Goal: Transaction & Acquisition: Download file/media

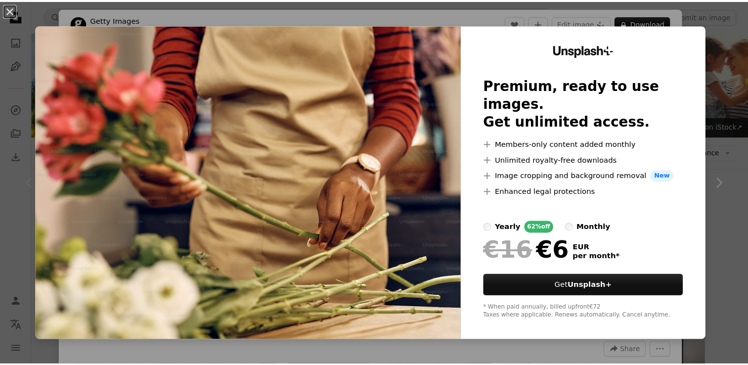
scroll to position [148, 0]
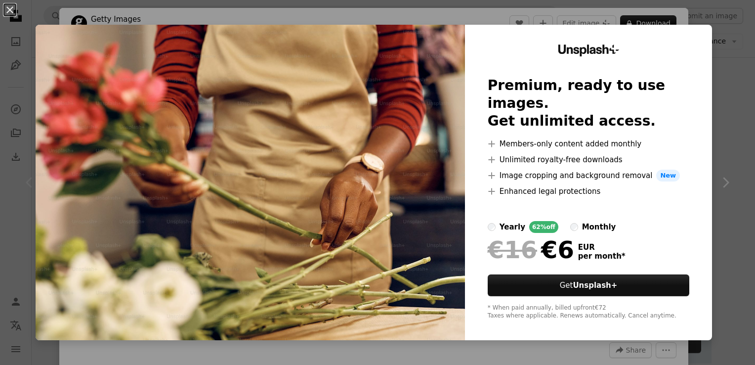
click at [657, 7] on div "An X shape Unsplash+ Premium, ready to use images. Get unlimited access. A plus…" at bounding box center [377, 182] width 755 height 365
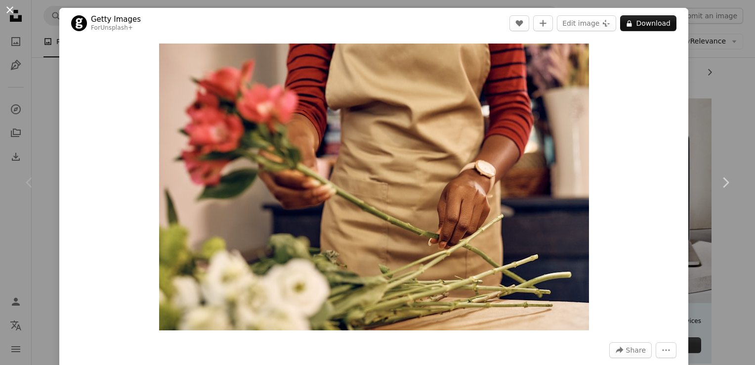
click at [7, 11] on button "An X shape" at bounding box center [10, 10] width 12 height 12
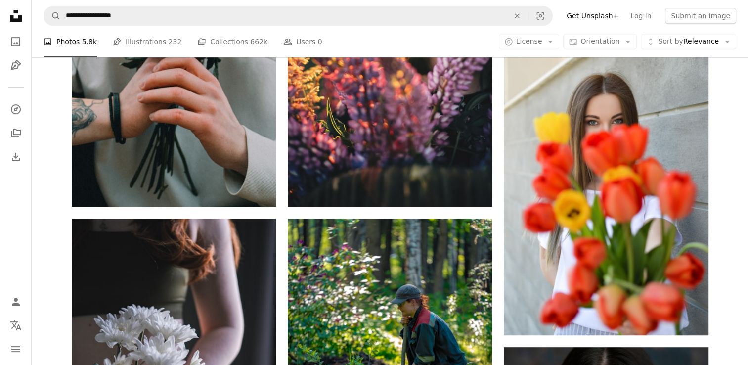
scroll to position [494, 0]
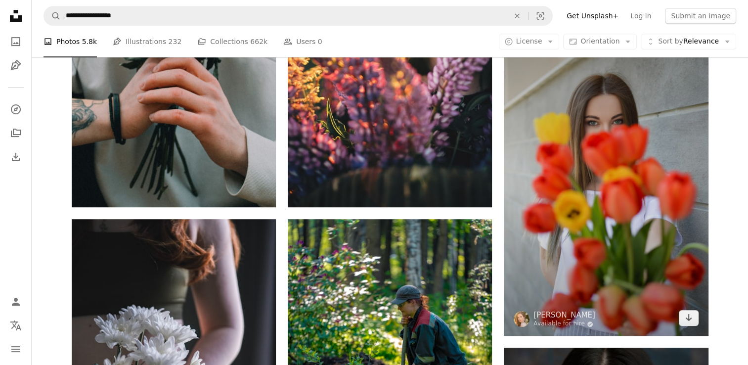
drag, startPoint x: 641, startPoint y: 200, endPoint x: 678, endPoint y: 193, distance: 37.7
click at [678, 193] on img at bounding box center [606, 182] width 204 height 307
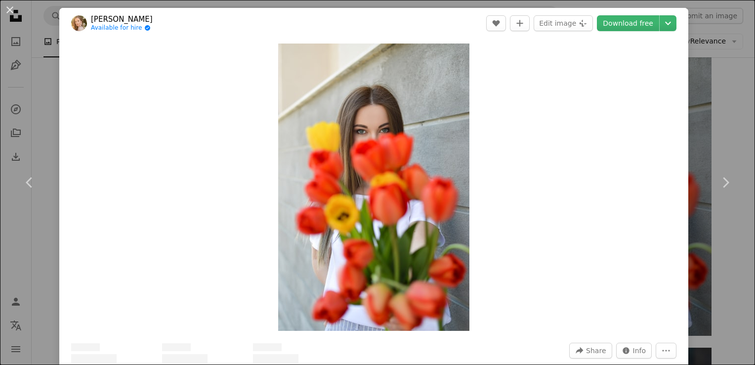
click at [665, 191] on div "Zoom in" at bounding box center [373, 187] width 629 height 297
click at [616, 22] on link "Download free" at bounding box center [628, 23] width 62 height 16
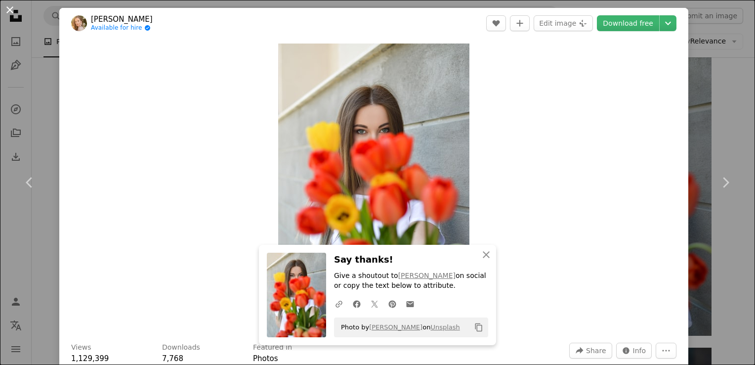
click at [14, 12] on button "An X shape" at bounding box center [10, 10] width 12 height 12
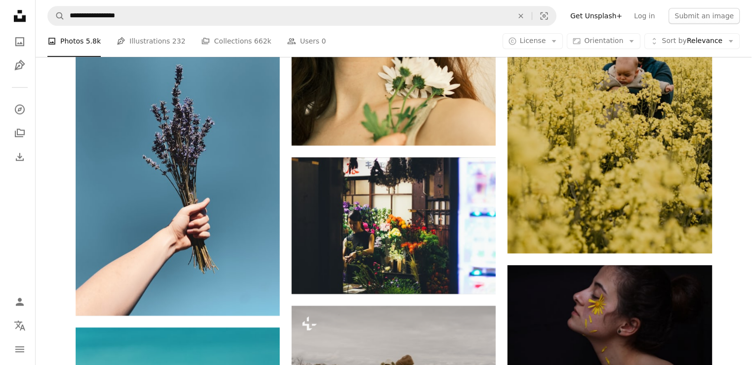
scroll to position [1137, 0]
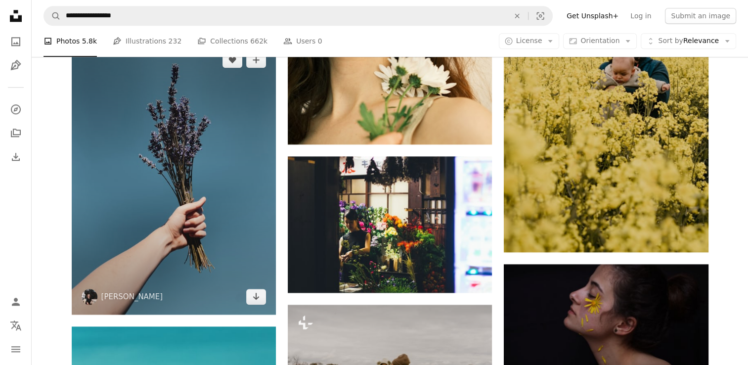
click at [226, 203] on img at bounding box center [174, 178] width 204 height 272
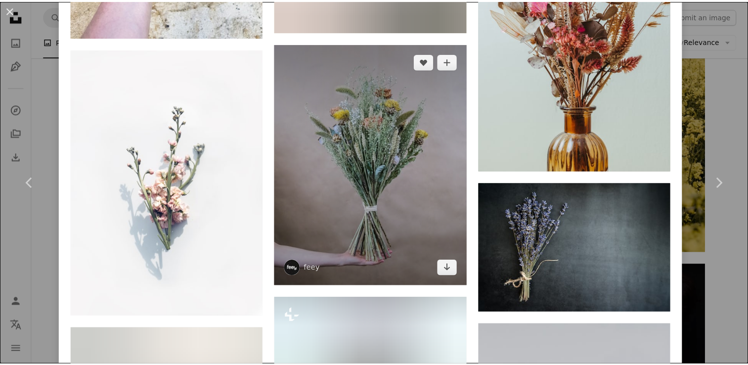
scroll to position [2175, 0]
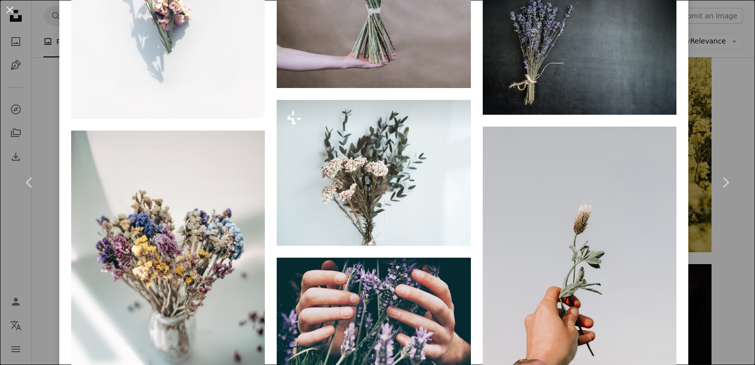
click at [729, 102] on div "An X shape Chevron left Chevron right [PERSON_NAME] laurawyffels A heart A plus…" at bounding box center [377, 182] width 755 height 365
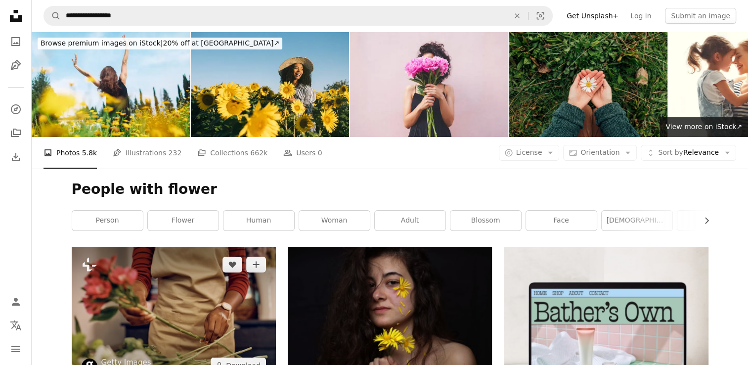
click at [221, 287] on img at bounding box center [174, 315] width 204 height 136
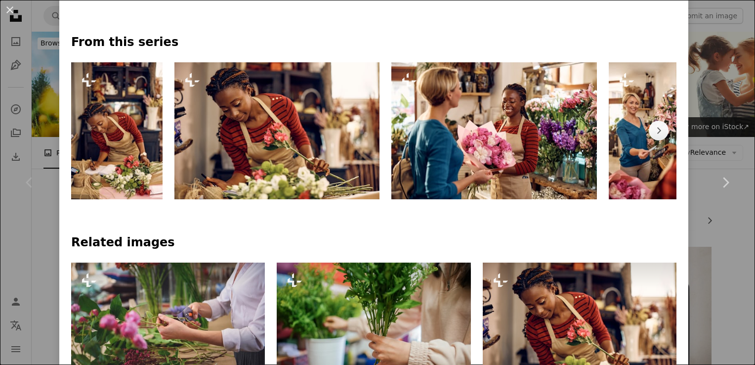
scroll to position [643, 0]
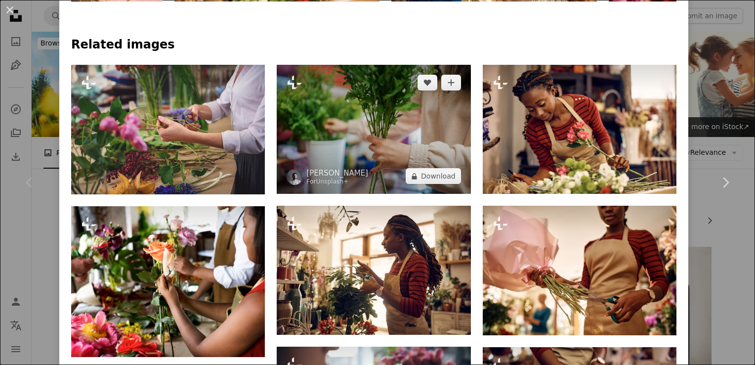
click at [445, 153] on img at bounding box center [374, 129] width 194 height 129
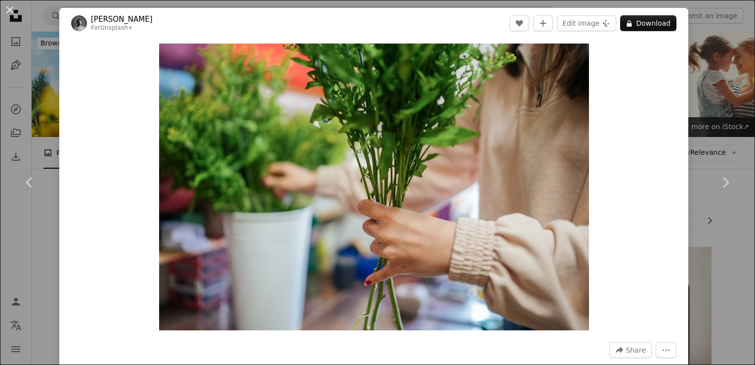
click at [729, 26] on div "An X shape Chevron left Chevron right Yunus Tuğ For Unsplash+ A heart A plus si…" at bounding box center [377, 182] width 755 height 365
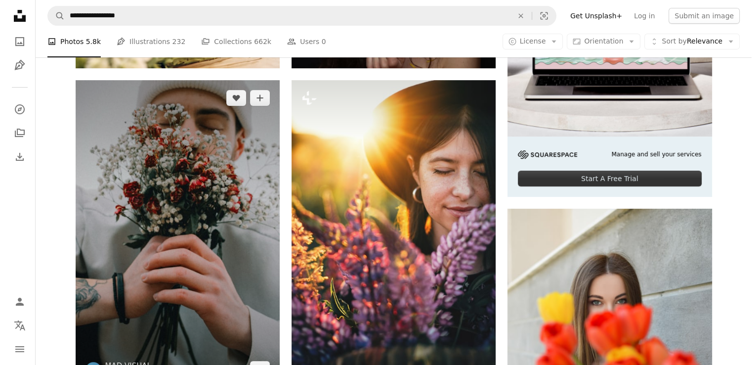
scroll to position [198, 0]
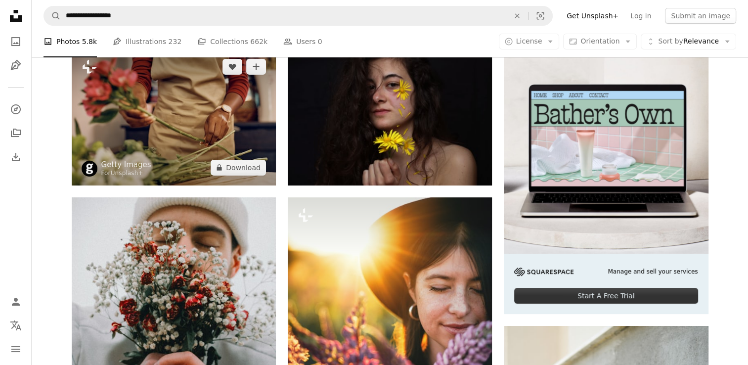
click at [168, 136] on img at bounding box center [174, 117] width 204 height 136
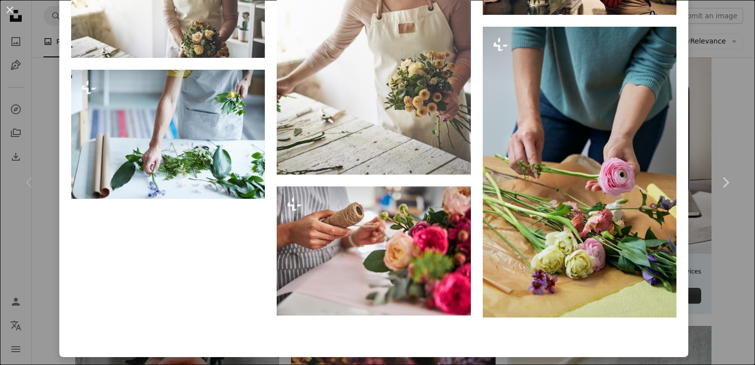
scroll to position [1533, 0]
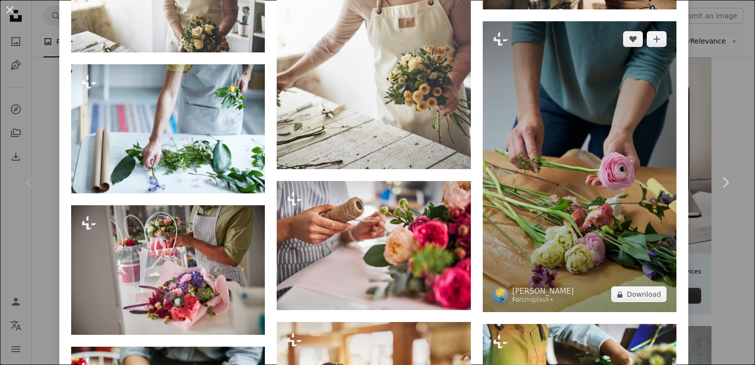
click at [595, 169] on img at bounding box center [580, 166] width 194 height 291
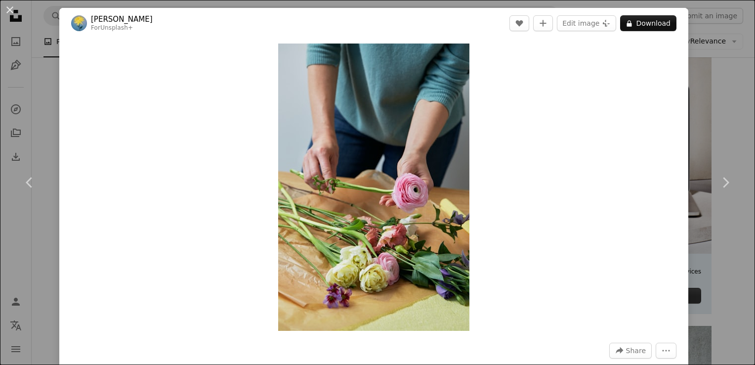
click at [725, 53] on div "An X shape Chevron left Chevron right [PERSON_NAME] For Unsplash+ A heart A plu…" at bounding box center [377, 182] width 755 height 365
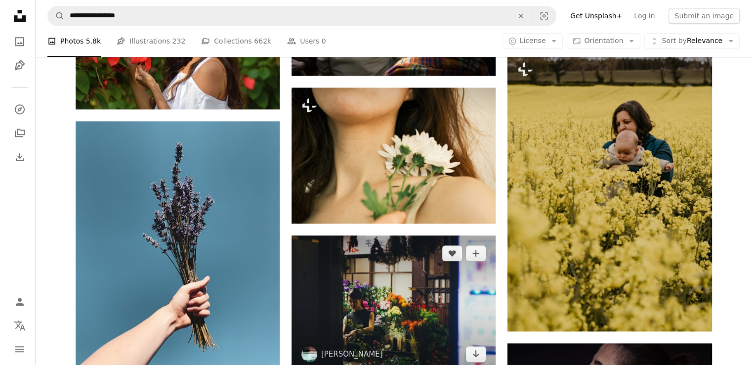
scroll to position [1187, 0]
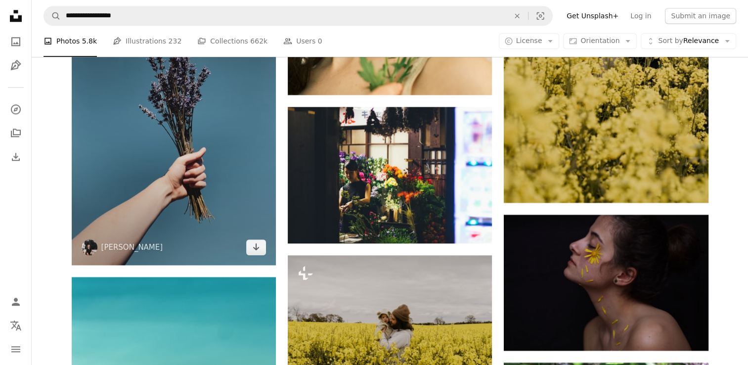
click at [182, 167] on img at bounding box center [174, 129] width 204 height 272
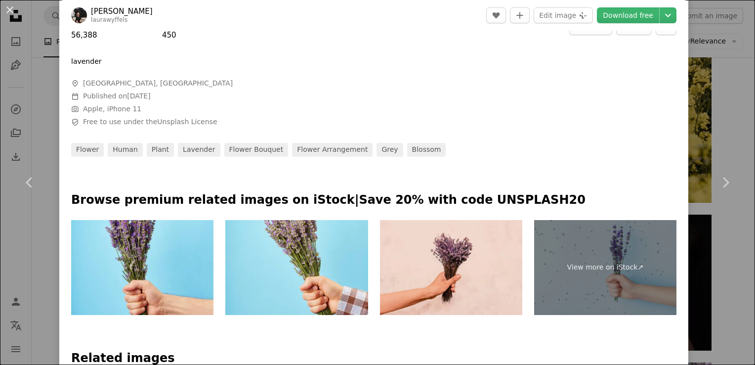
scroll to position [247, 0]
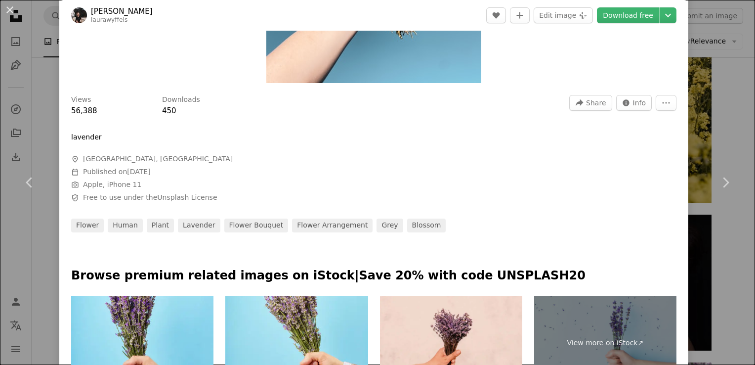
drag, startPoint x: 613, startPoint y: 19, endPoint x: 610, endPoint y: 26, distance: 7.3
click at [614, 19] on link "Download free" at bounding box center [628, 15] width 62 height 16
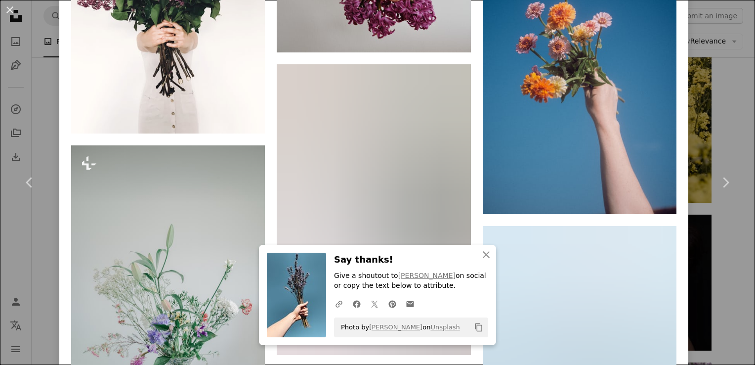
scroll to position [1088, 0]
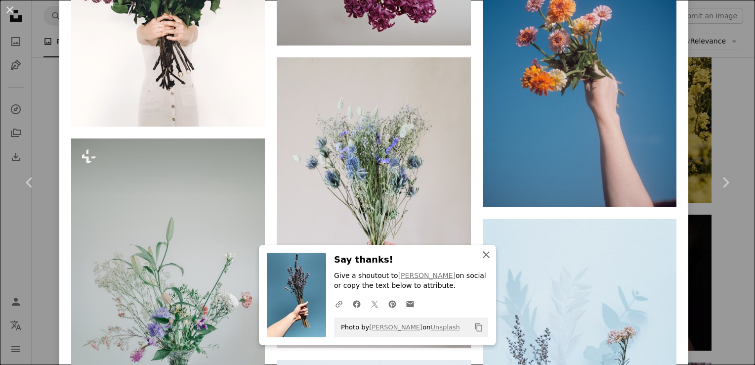
click at [481, 261] on icon "An X shape" at bounding box center [487, 255] width 12 height 12
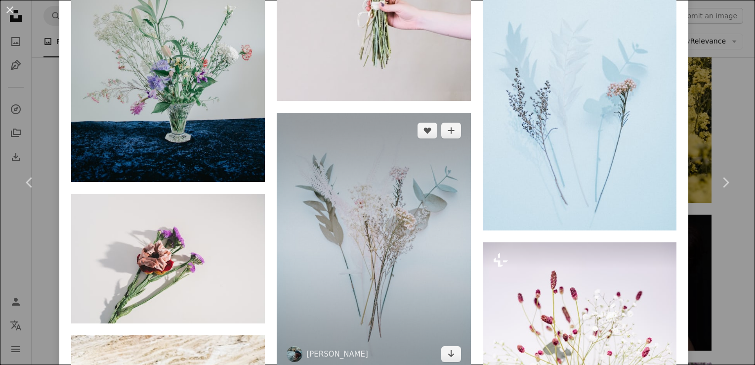
scroll to position [1533, 0]
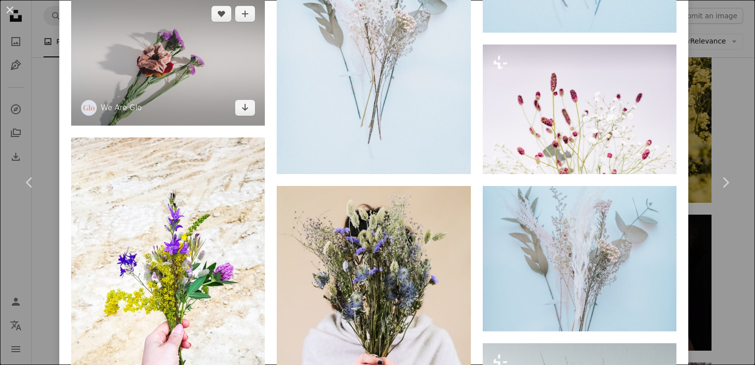
click at [207, 68] on img at bounding box center [168, 60] width 194 height 129
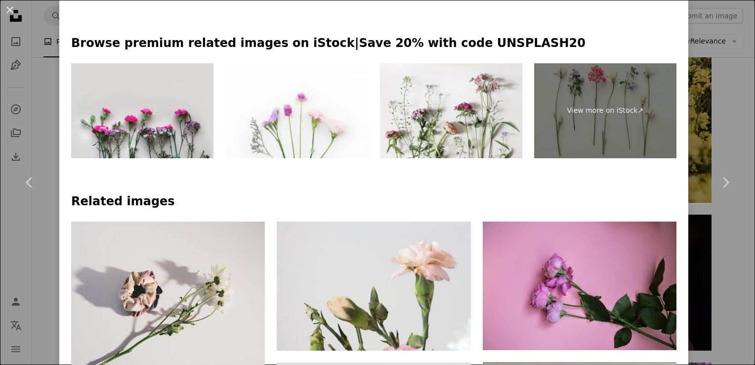
scroll to position [494, 0]
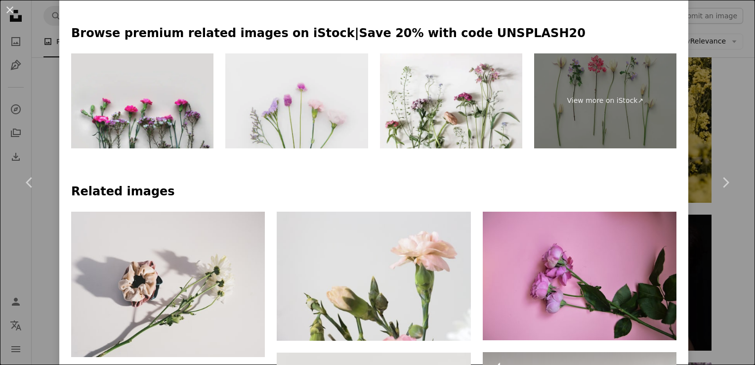
click at [315, 116] on img at bounding box center [296, 100] width 142 height 95
click at [360, 122] on img at bounding box center [296, 100] width 142 height 95
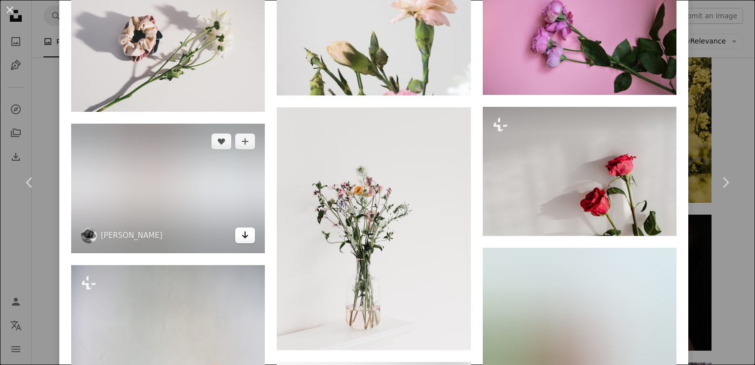
scroll to position [742, 0]
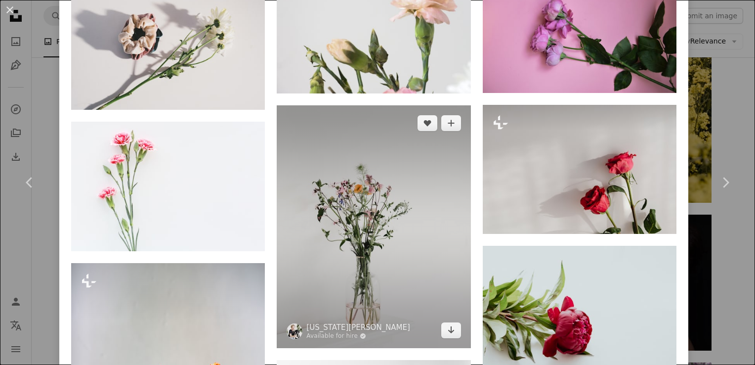
click at [392, 261] on img at bounding box center [374, 226] width 194 height 242
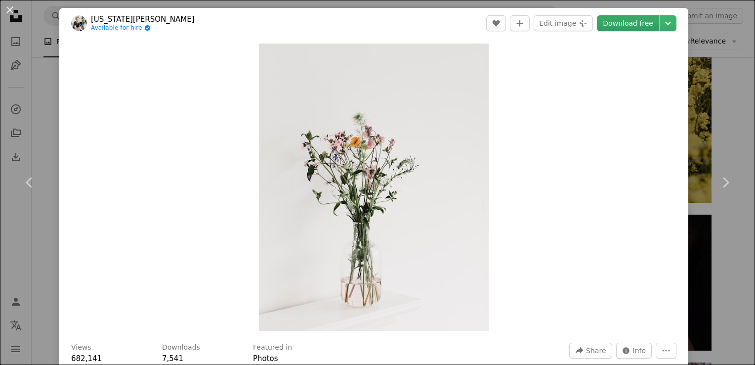
drag, startPoint x: 396, startPoint y: 198, endPoint x: 623, endPoint y: 19, distance: 289.0
click at [623, 19] on link "Download free" at bounding box center [628, 23] width 62 height 16
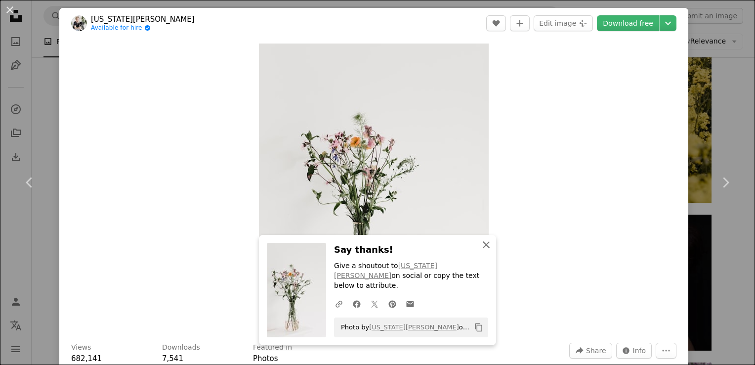
click at [483, 251] on icon "An X shape" at bounding box center [487, 245] width 12 height 12
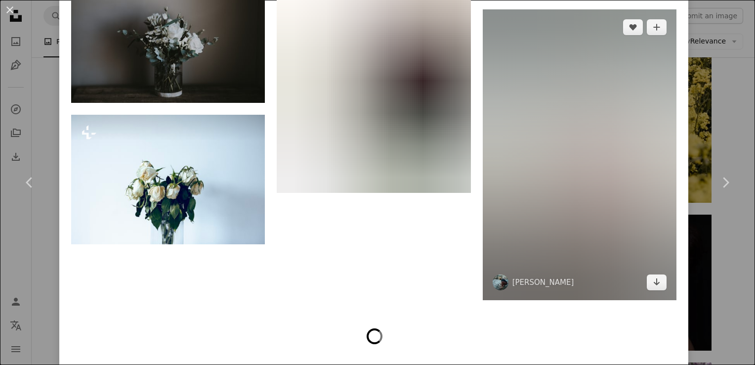
scroll to position [2120, 0]
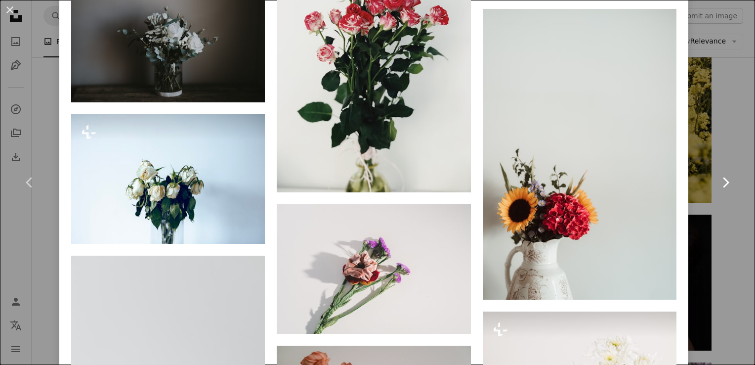
click at [725, 136] on link "Chevron right" at bounding box center [725, 182] width 59 height 95
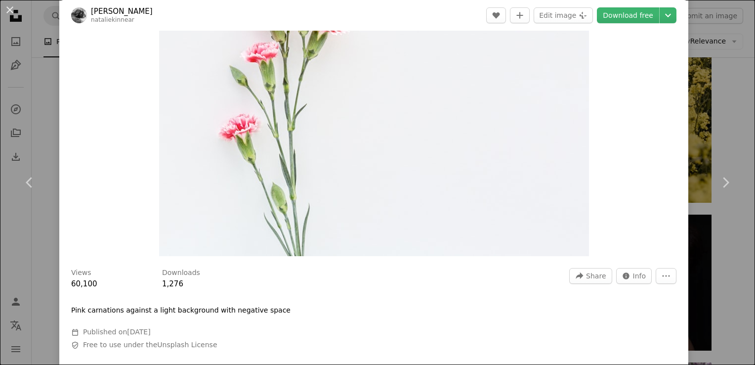
scroll to position [49, 0]
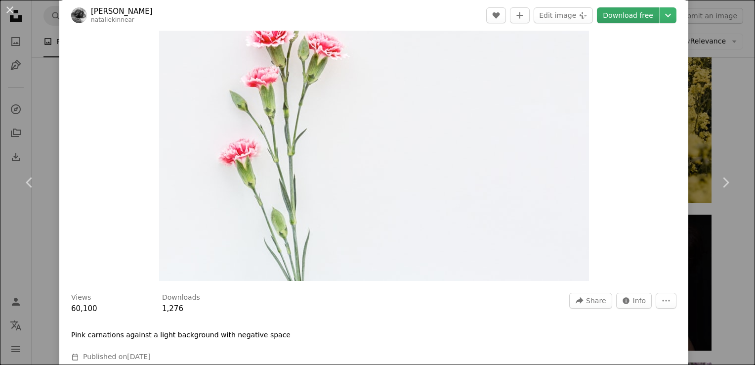
click at [626, 14] on link "Download free" at bounding box center [628, 15] width 62 height 16
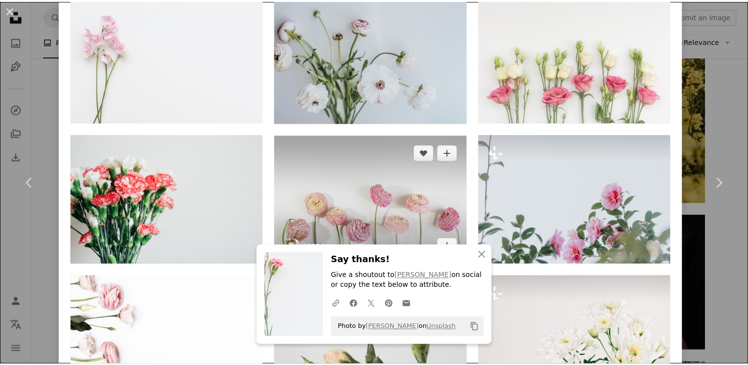
scroll to position [742, 0]
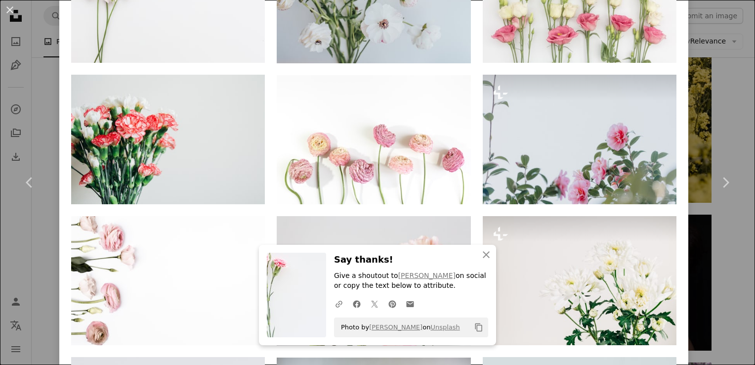
click at [732, 63] on div "An X shape Chevron left Chevron right An X shape Close Say thanks! Give a shout…" at bounding box center [377, 182] width 755 height 365
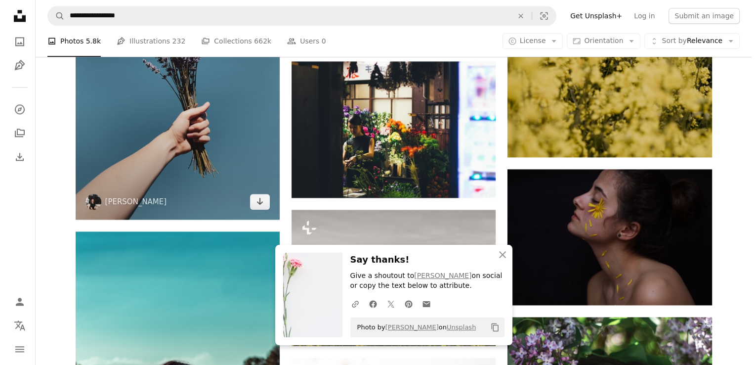
scroll to position [1236, 0]
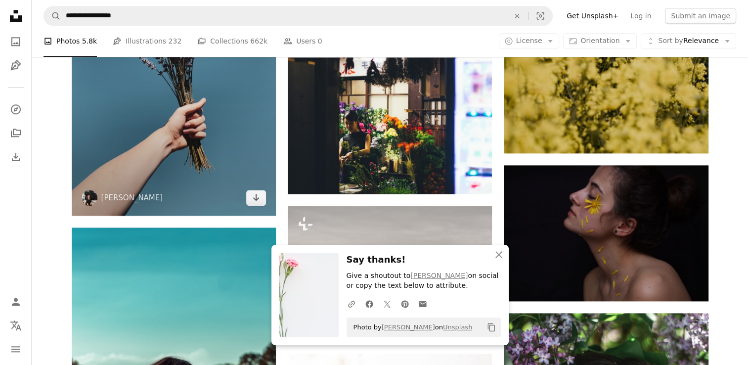
click at [192, 134] on img at bounding box center [174, 79] width 204 height 272
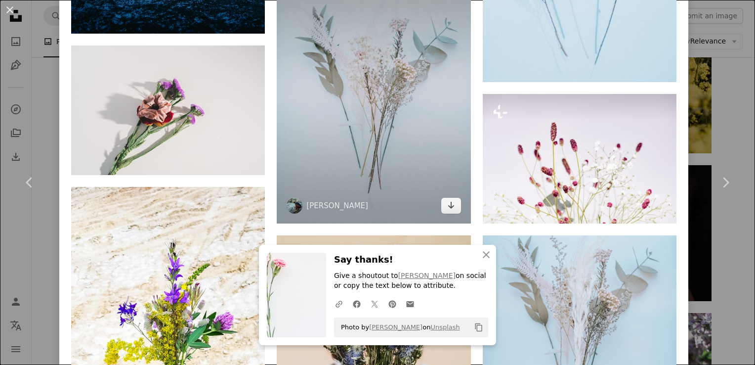
scroll to position [1434, 0]
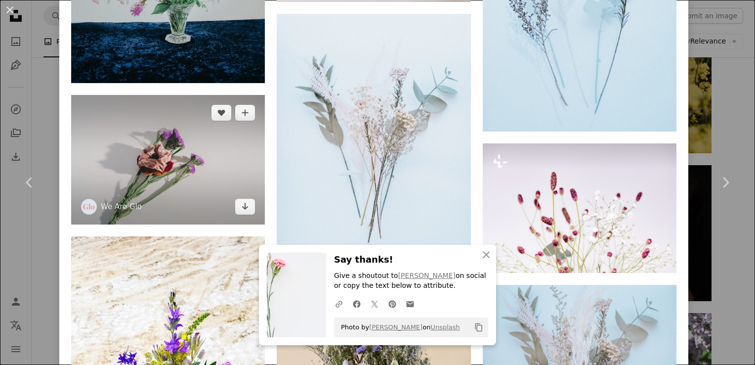
click at [241, 132] on img at bounding box center [168, 159] width 194 height 129
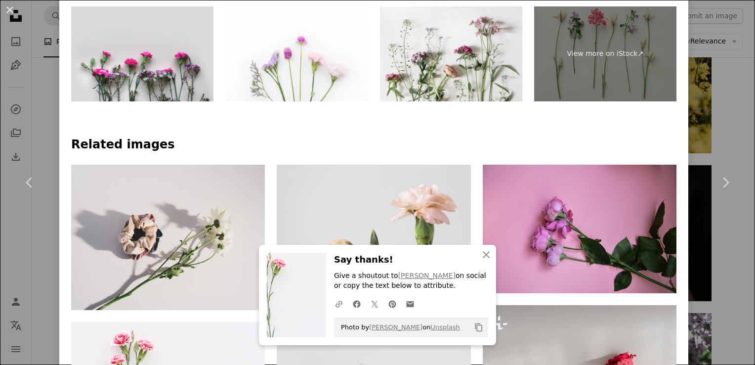
scroll to position [544, 0]
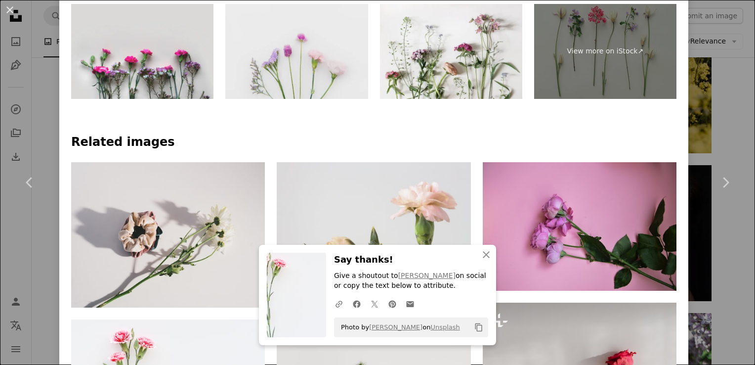
click at [314, 55] on img at bounding box center [296, 51] width 142 height 95
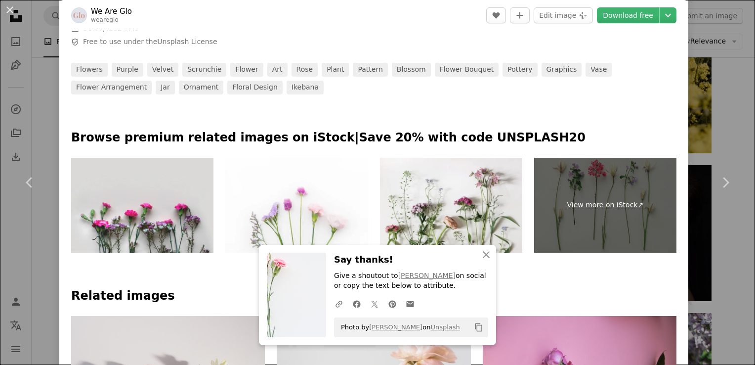
scroll to position [346, 0]
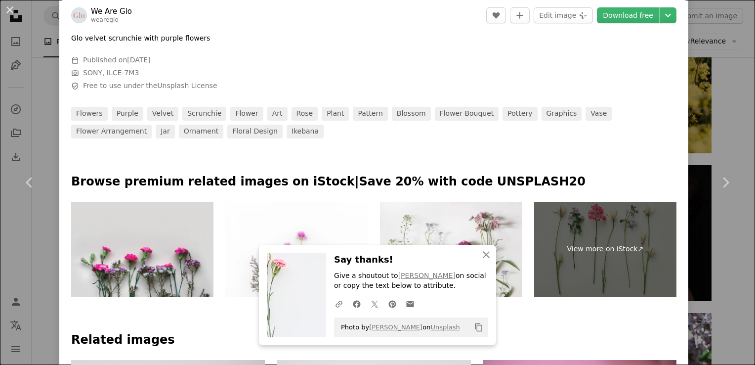
click at [605, 253] on link "View more on iStock ↗" at bounding box center [605, 249] width 142 height 95
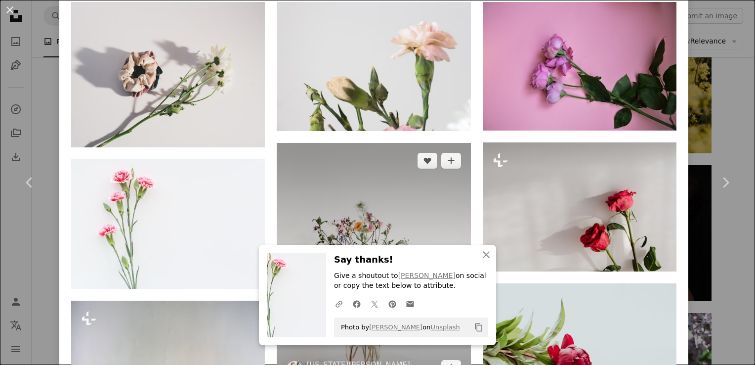
scroll to position [742, 0]
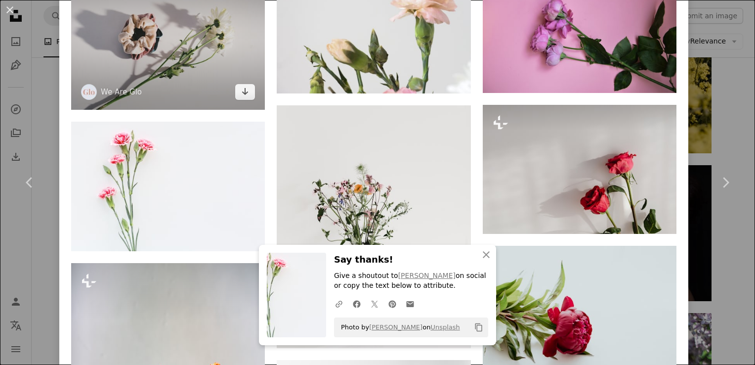
drag, startPoint x: 194, startPoint y: 153, endPoint x: 162, endPoint y: 42, distance: 115.8
click at [161, 41] on img at bounding box center [168, 36] width 194 height 145
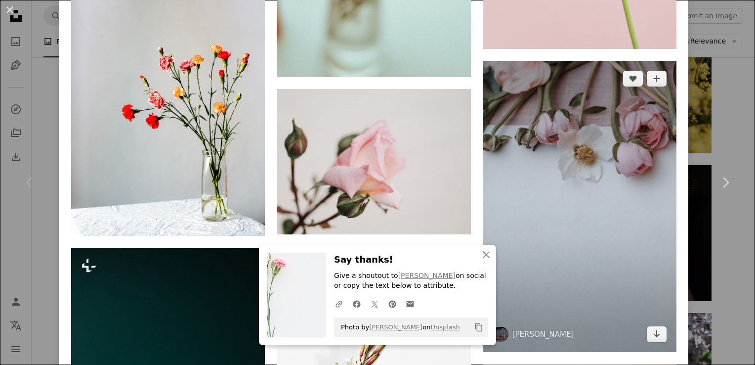
scroll to position [1622, 0]
